Goal: Task Accomplishment & Management: Complete application form

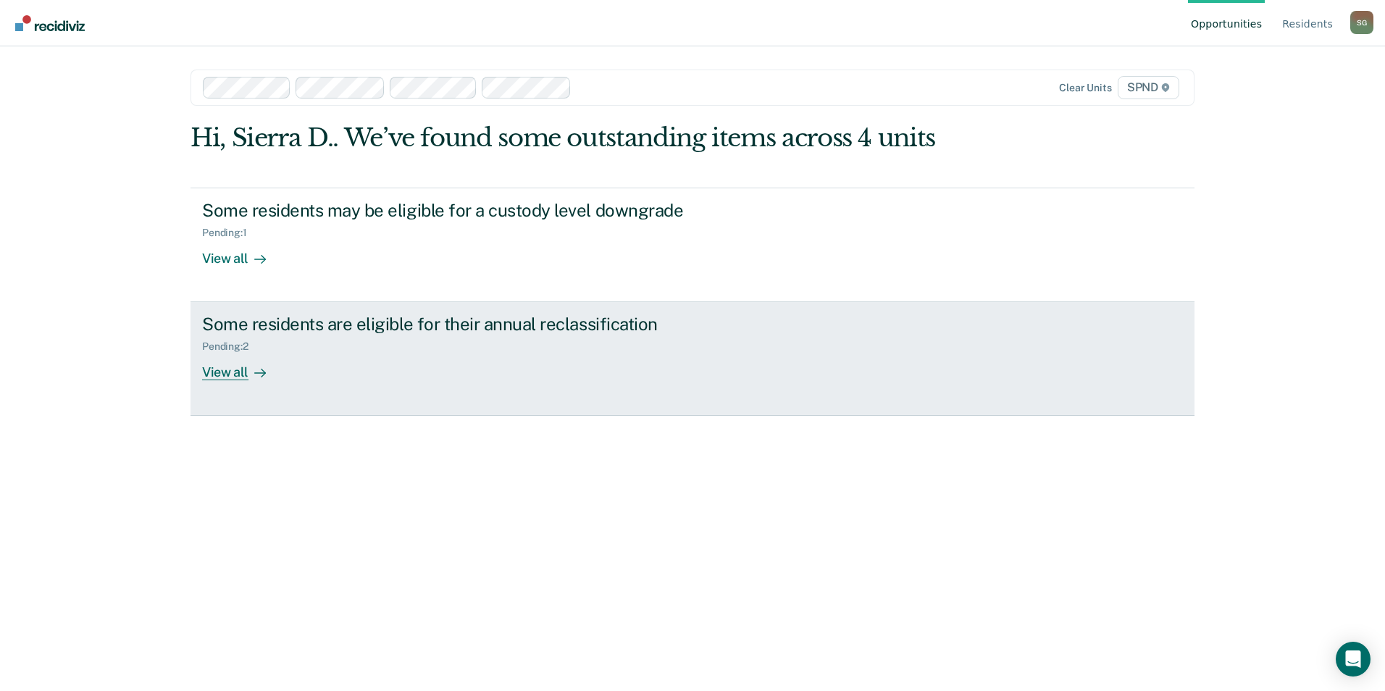
click at [384, 326] on div "Some residents are eligible for their annual reclassification" at bounding box center [456, 324] width 509 height 21
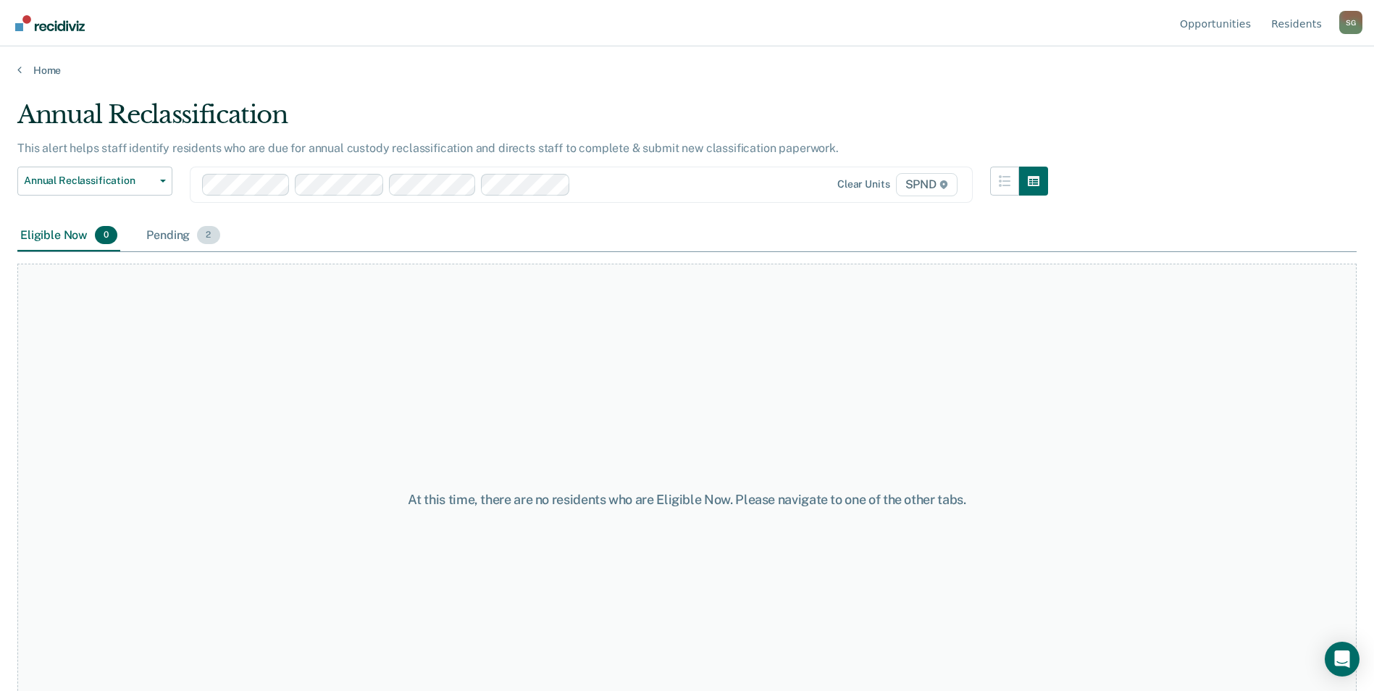
click at [186, 242] on div "Pending 2" at bounding box center [182, 236] width 79 height 32
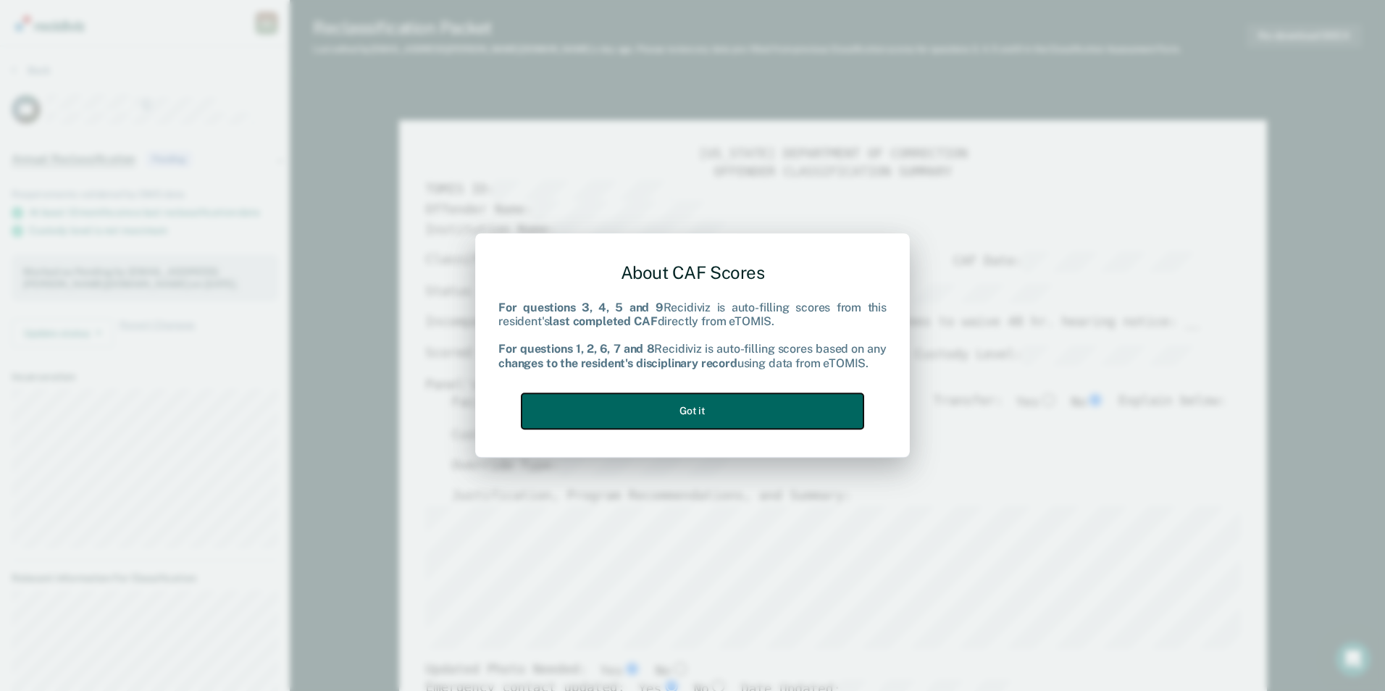
click at [749, 410] on button "Got it" at bounding box center [693, 410] width 342 height 35
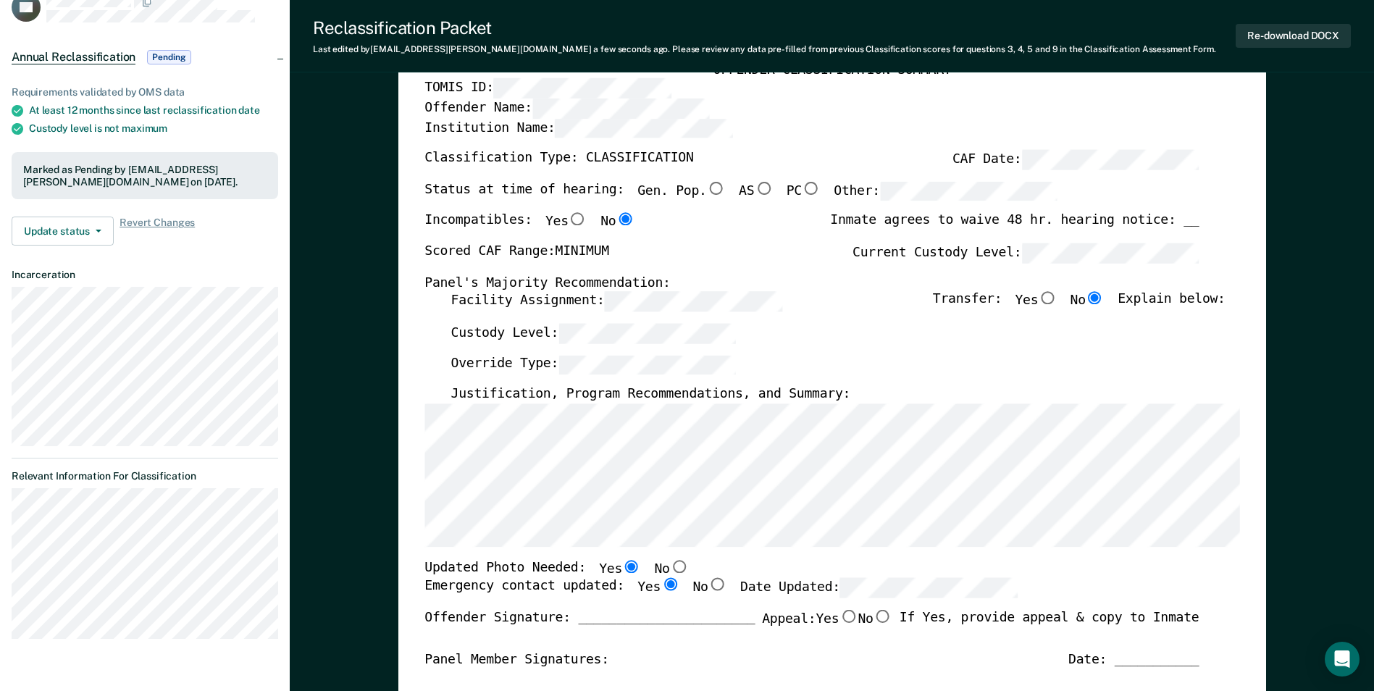
scroll to position [145, 0]
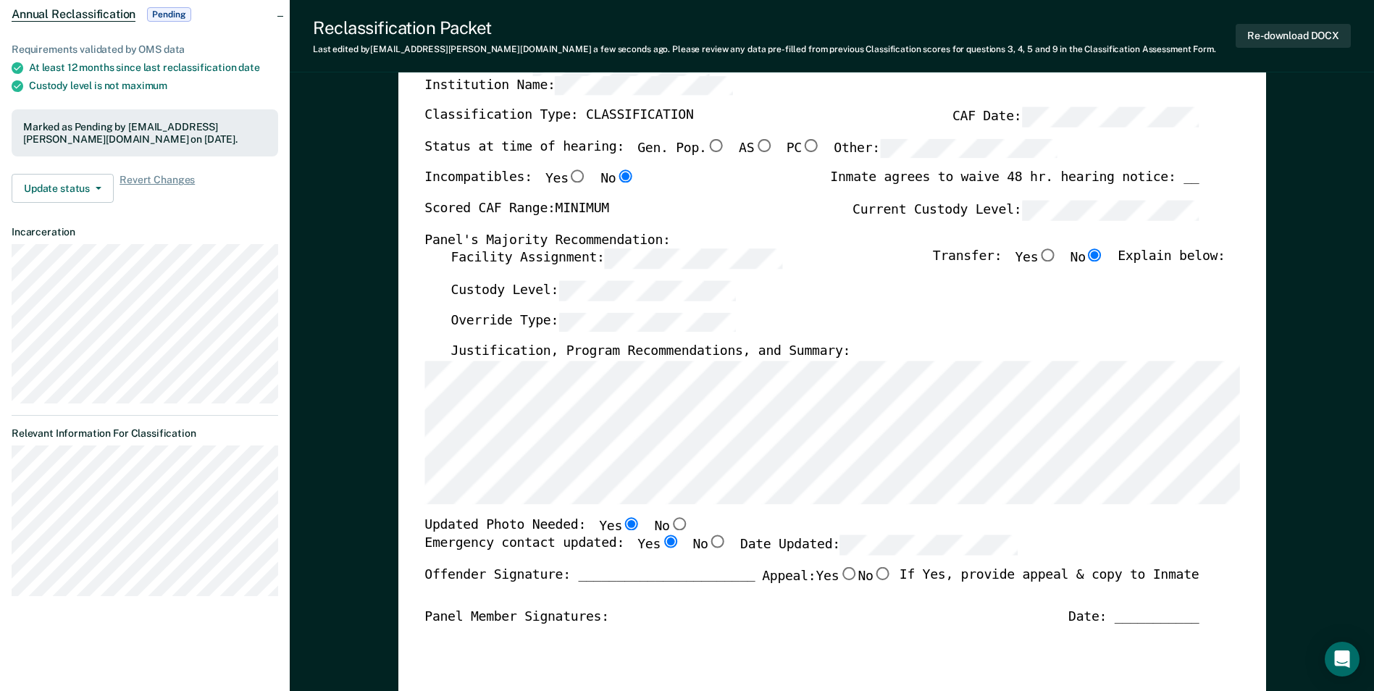
click at [1269, 28] on button "Re-download DOCX" at bounding box center [1293, 36] width 115 height 24
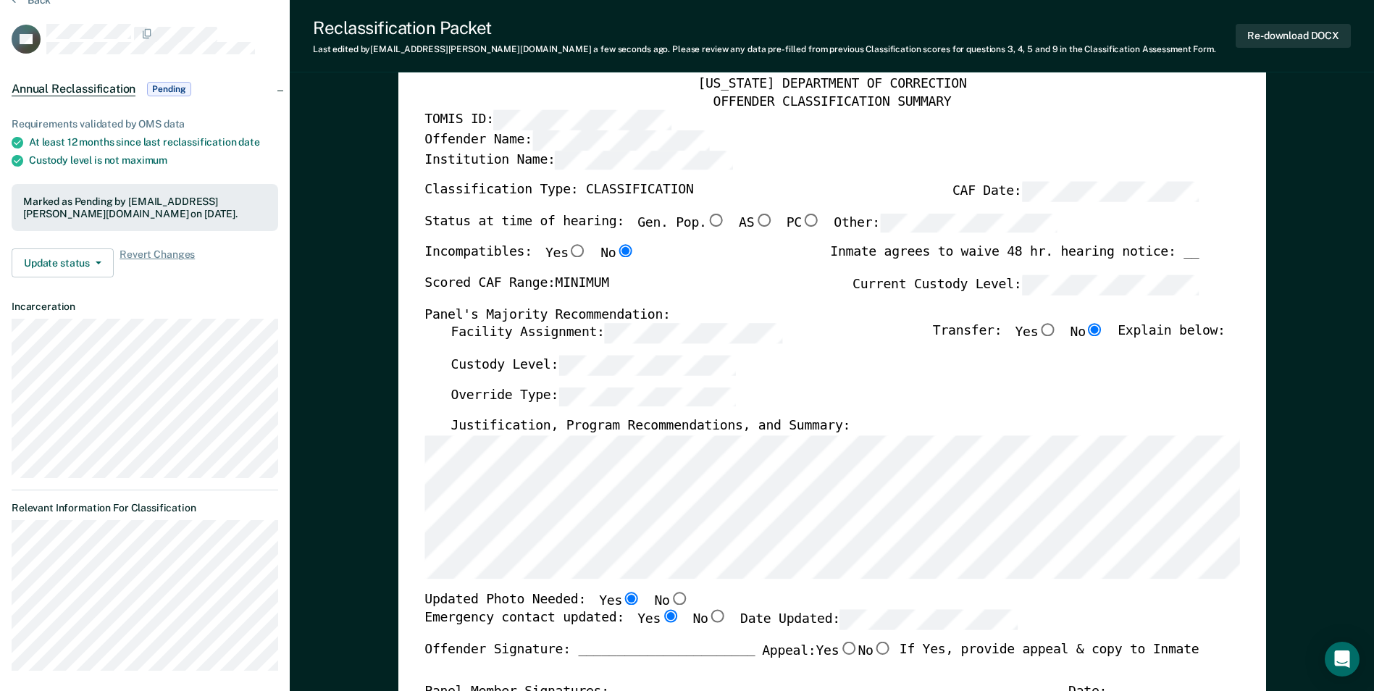
scroll to position [0, 0]
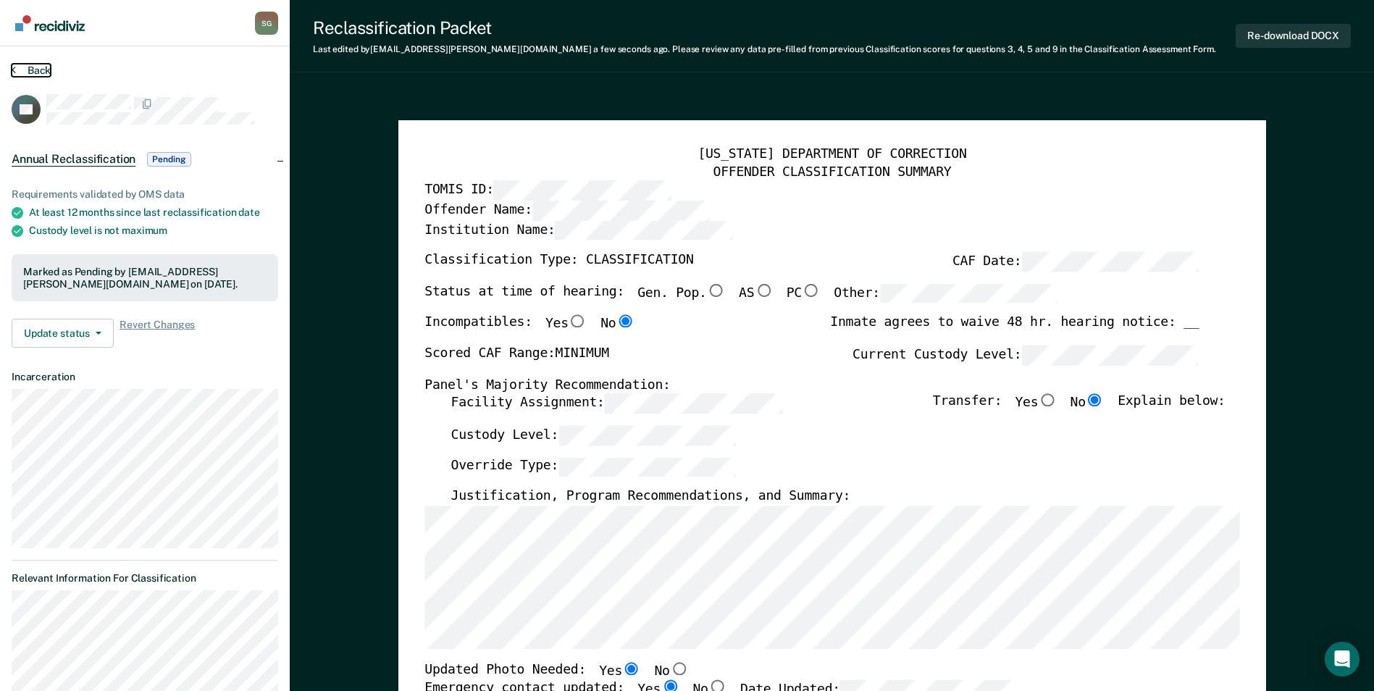
click at [33, 67] on button "Back" at bounding box center [31, 70] width 39 height 13
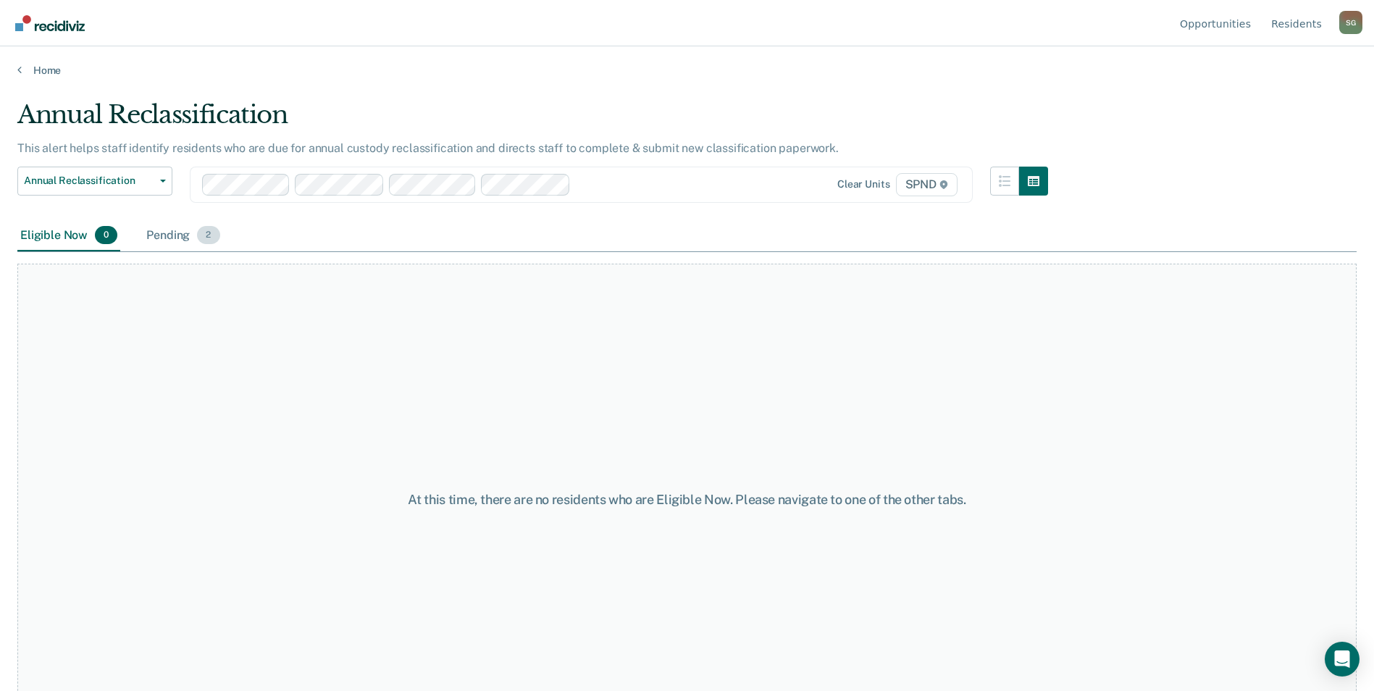
click at [148, 227] on div "Pending 2" at bounding box center [182, 236] width 79 height 32
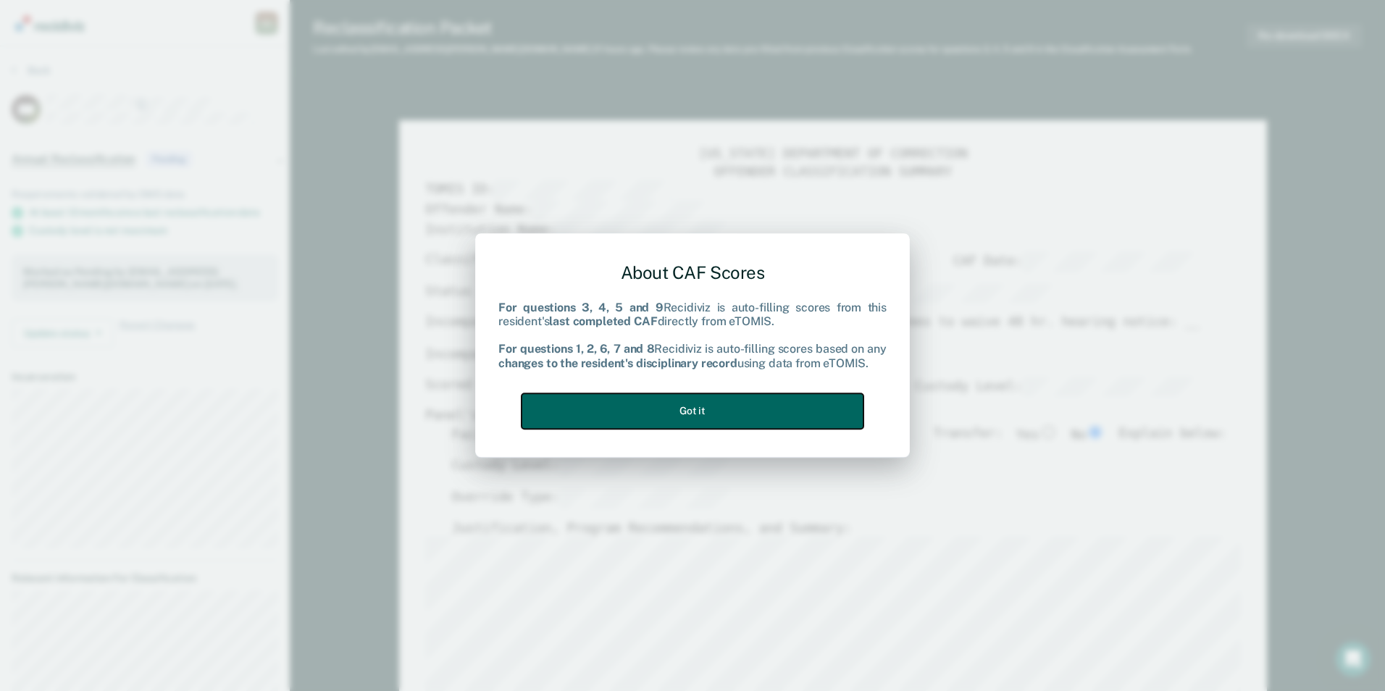
click at [634, 410] on button "Got it" at bounding box center [693, 410] width 342 height 35
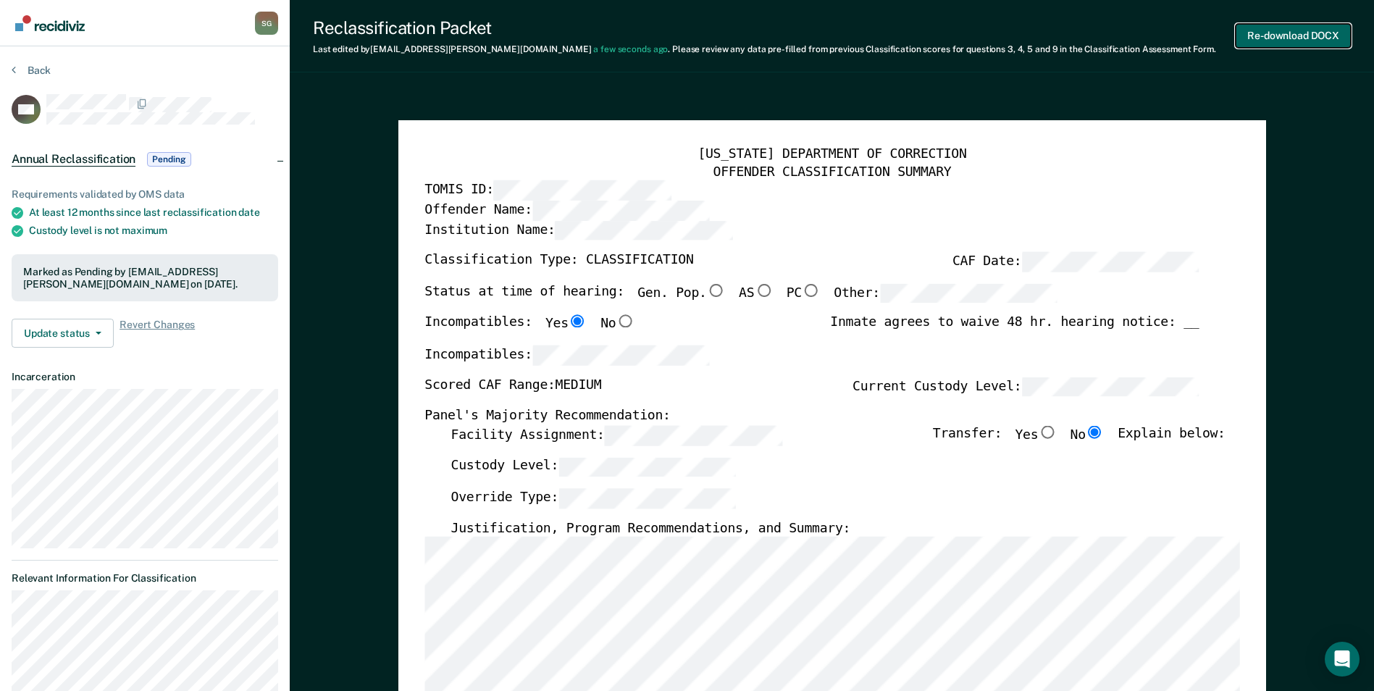
click at [1252, 38] on button "Re-download DOCX" at bounding box center [1293, 36] width 115 height 24
type textarea "x"
